Goal: Find specific page/section: Find specific page/section

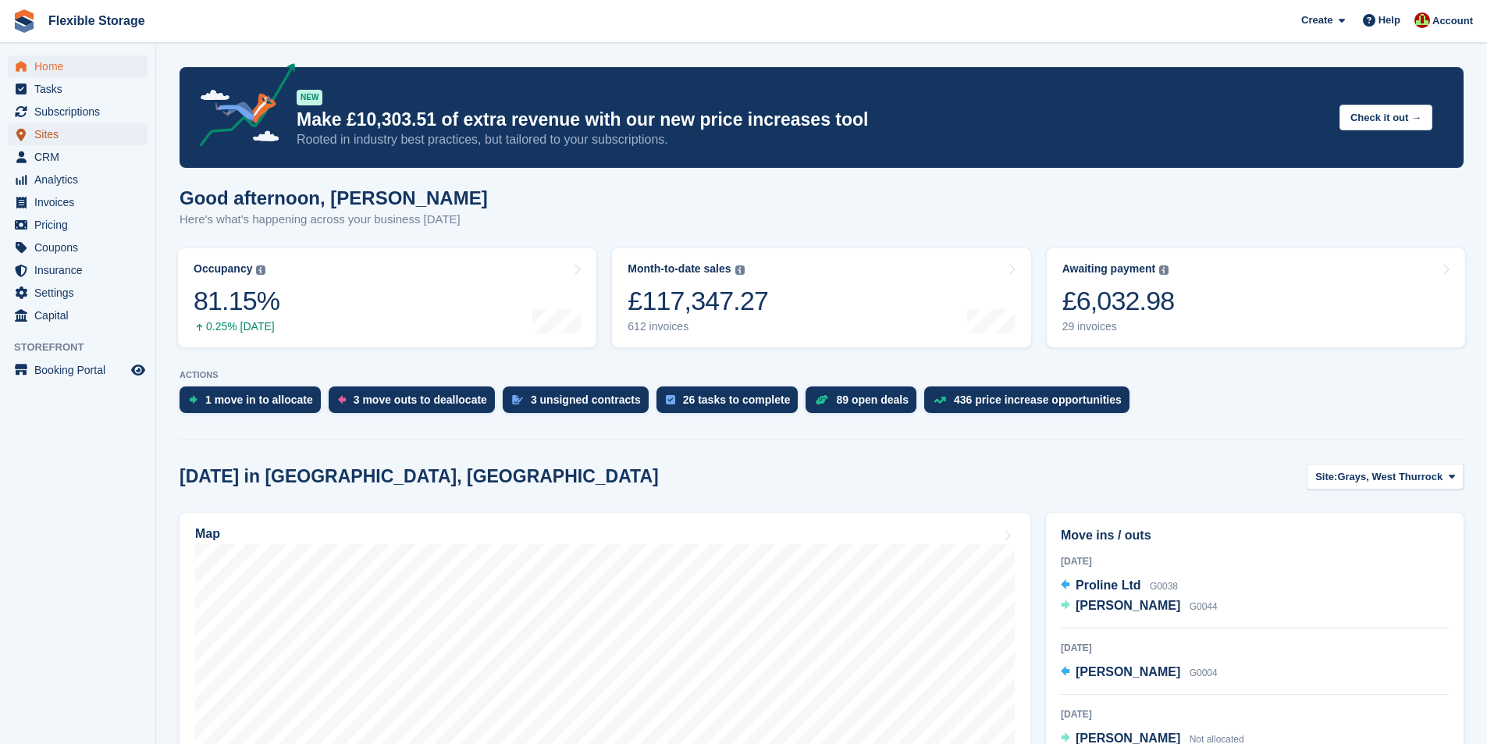
click at [68, 126] on span "Sites" at bounding box center [81, 134] width 94 height 22
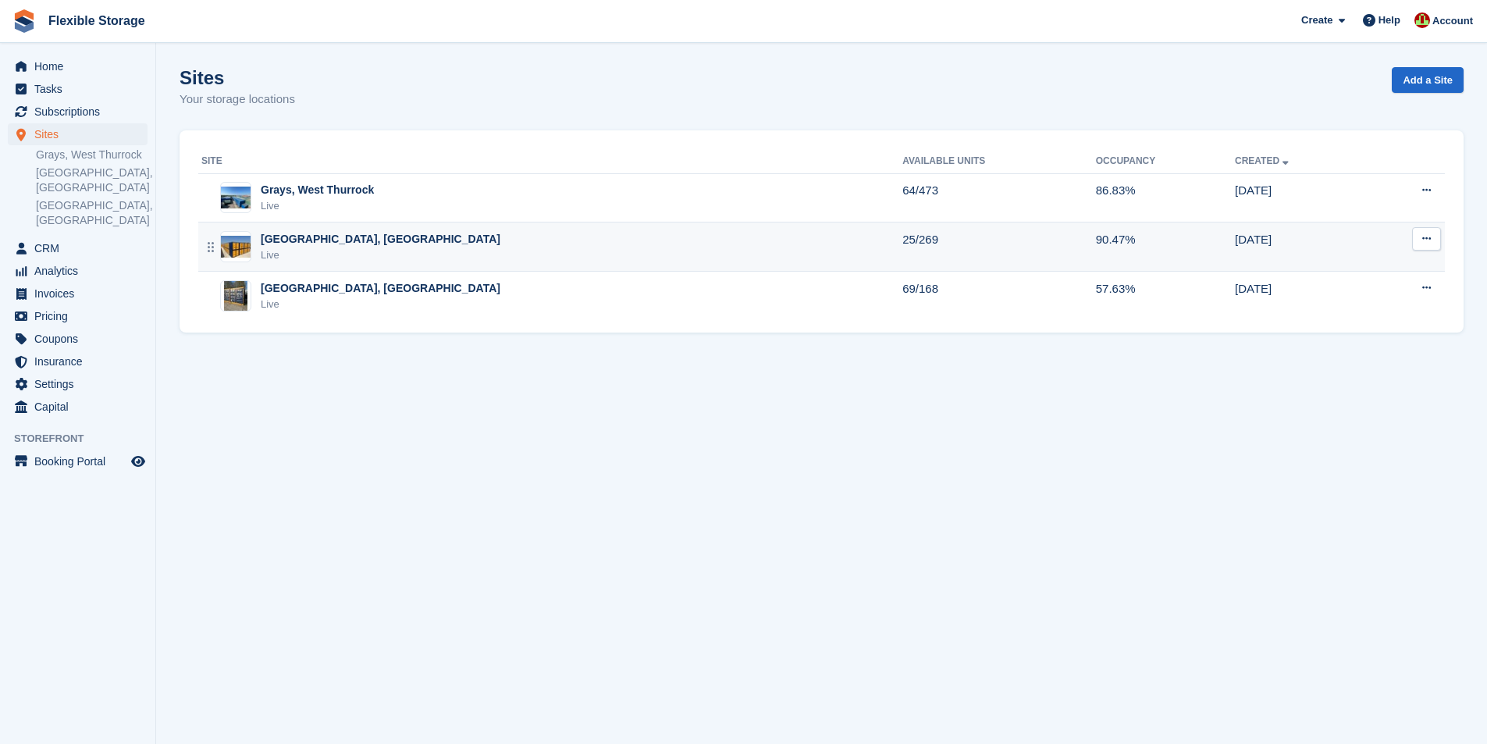
click at [422, 238] on div "Aveley, Essex Live" at bounding box center [551, 247] width 701 height 32
